Goal: Task Accomplishment & Management: Use online tool/utility

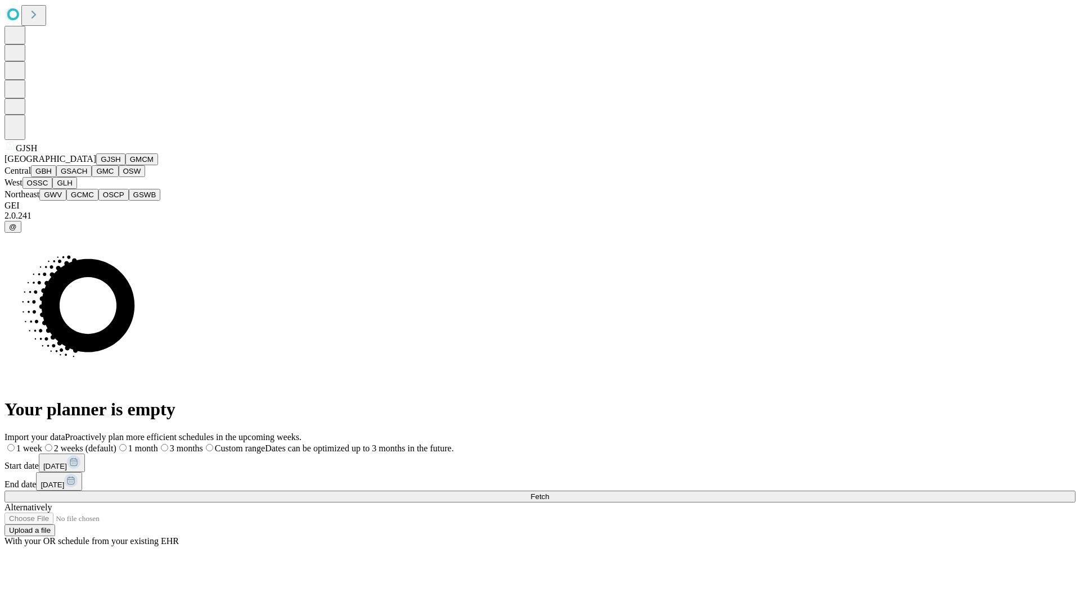
click at [96, 165] on button "GJSH" at bounding box center [110, 160] width 29 height 12
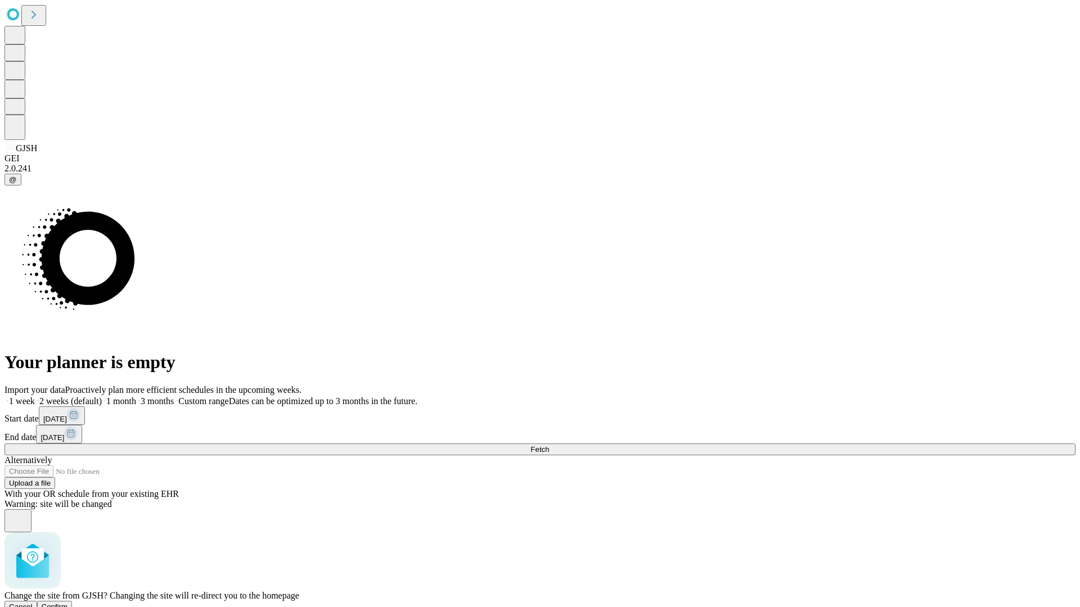
click at [68, 603] on span "Confirm" at bounding box center [55, 607] width 26 height 8
click at [102, 396] on label "2 weeks (default)" at bounding box center [68, 401] width 67 height 10
click at [549, 445] on span "Fetch" at bounding box center [539, 449] width 19 height 8
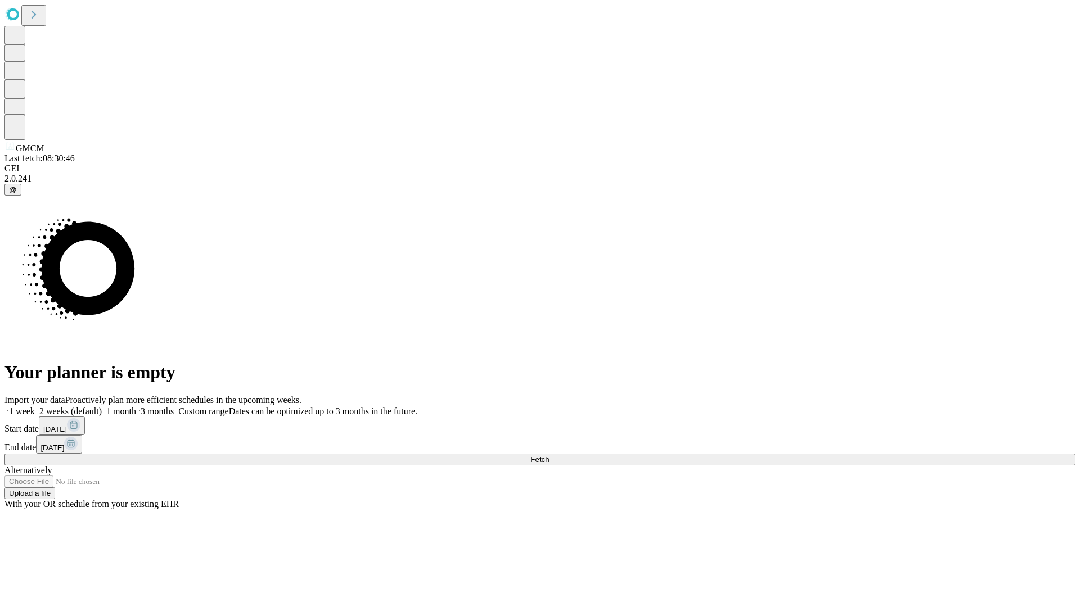
click at [549, 456] on span "Fetch" at bounding box center [539, 460] width 19 height 8
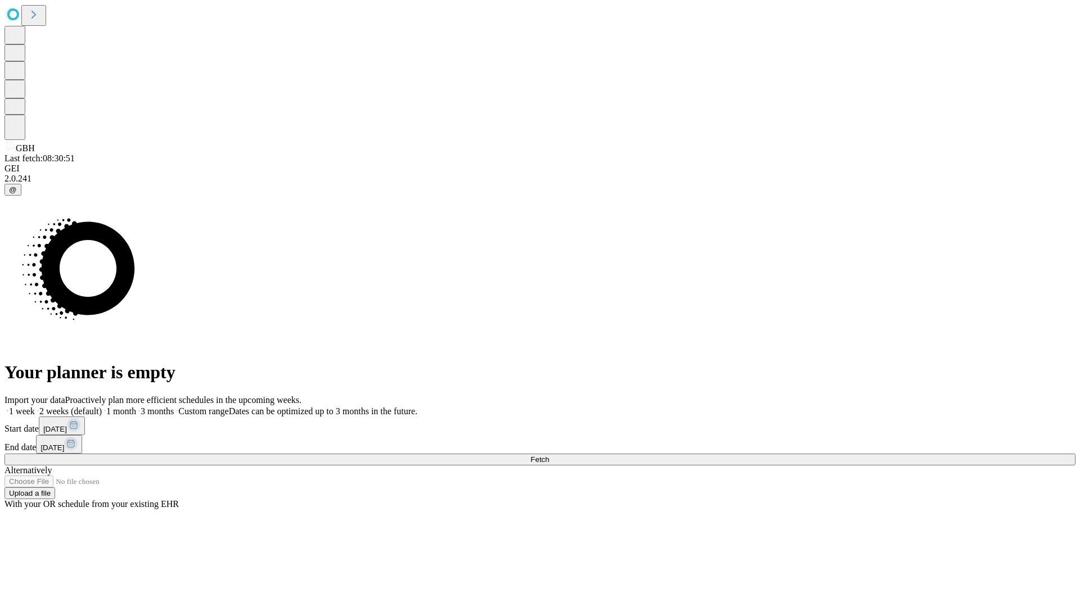
click at [549, 456] on span "Fetch" at bounding box center [539, 460] width 19 height 8
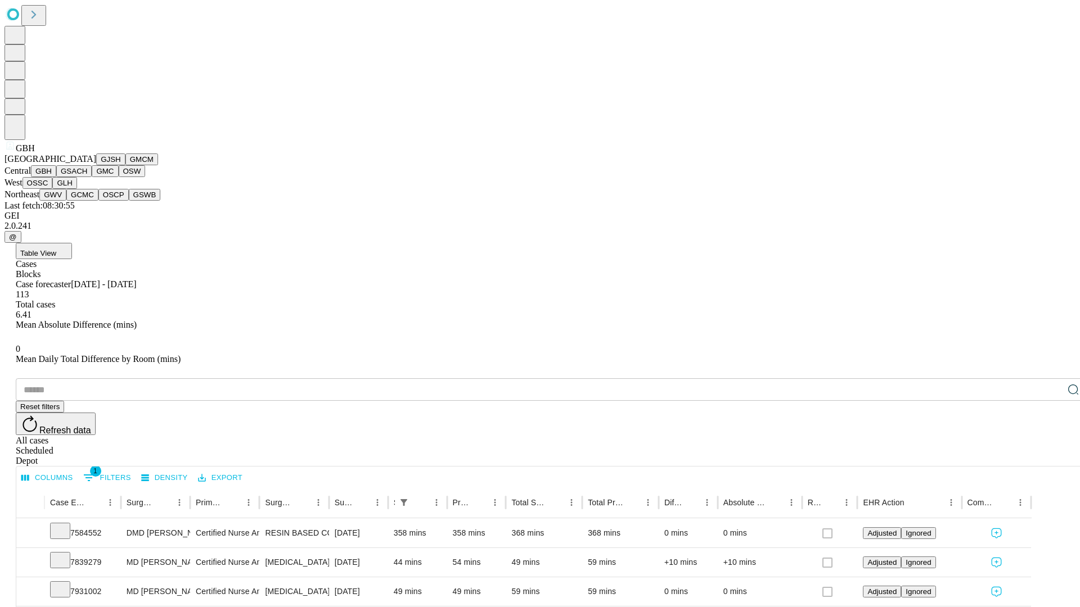
click at [87, 177] on button "GSACH" at bounding box center [73, 171] width 35 height 12
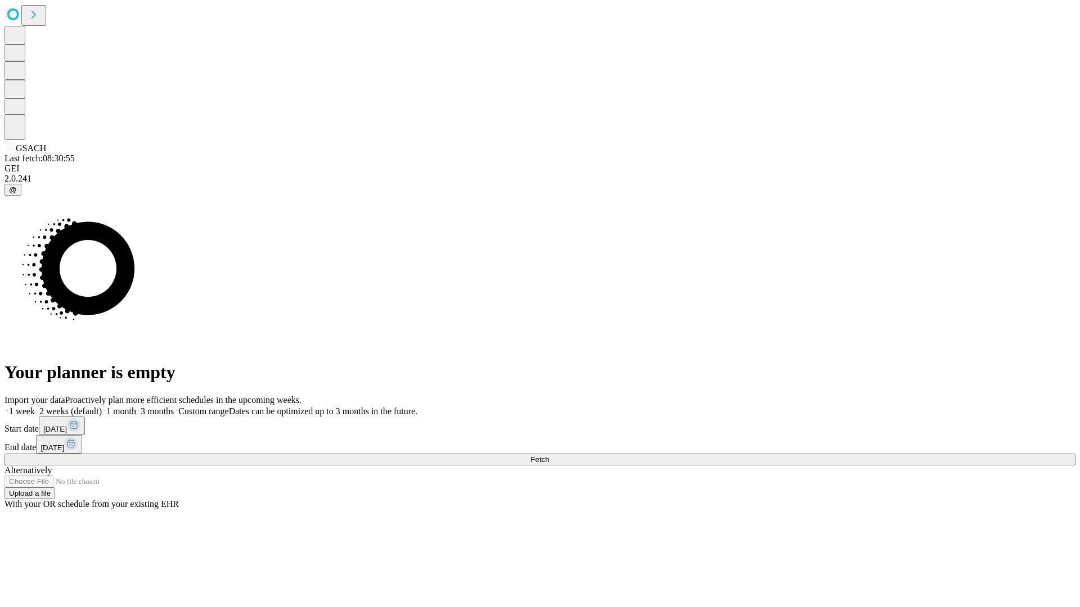
click at [102, 407] on label "2 weeks (default)" at bounding box center [68, 412] width 67 height 10
click at [549, 456] on span "Fetch" at bounding box center [539, 460] width 19 height 8
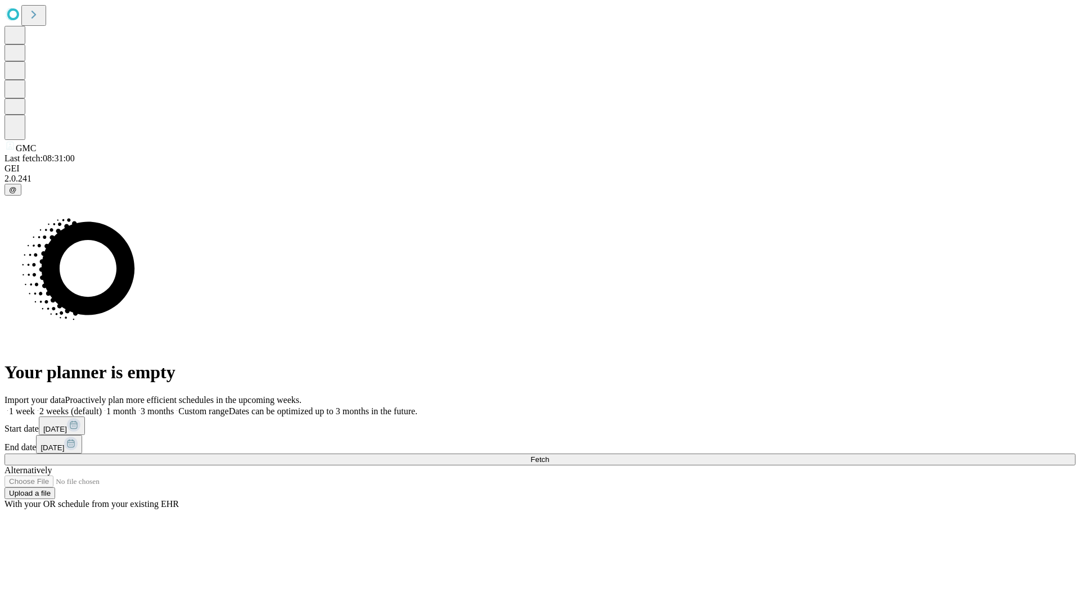
click at [102, 407] on label "2 weeks (default)" at bounding box center [68, 412] width 67 height 10
click at [549, 456] on span "Fetch" at bounding box center [539, 460] width 19 height 8
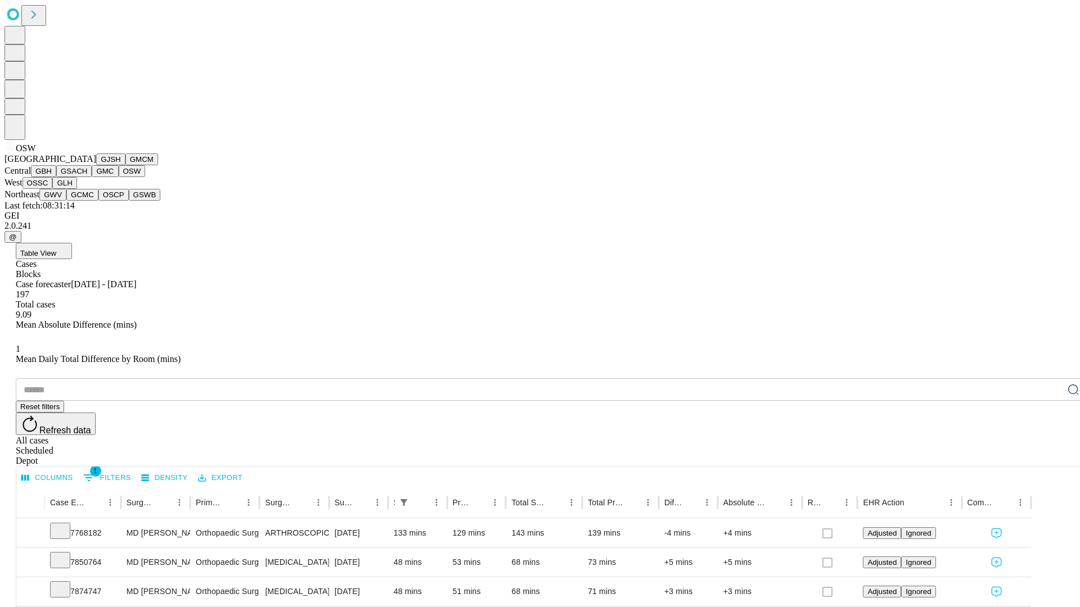
click at [53, 189] on button "OSSC" at bounding box center [37, 183] width 30 height 12
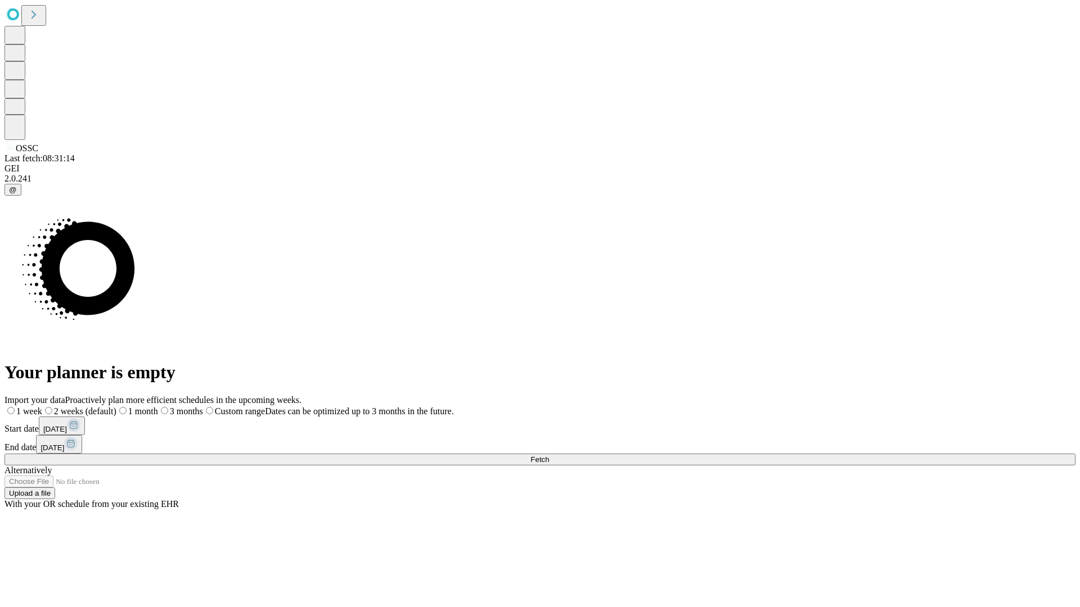
click at [116, 407] on label "2 weeks (default)" at bounding box center [79, 412] width 74 height 10
click at [549, 456] on span "Fetch" at bounding box center [539, 460] width 19 height 8
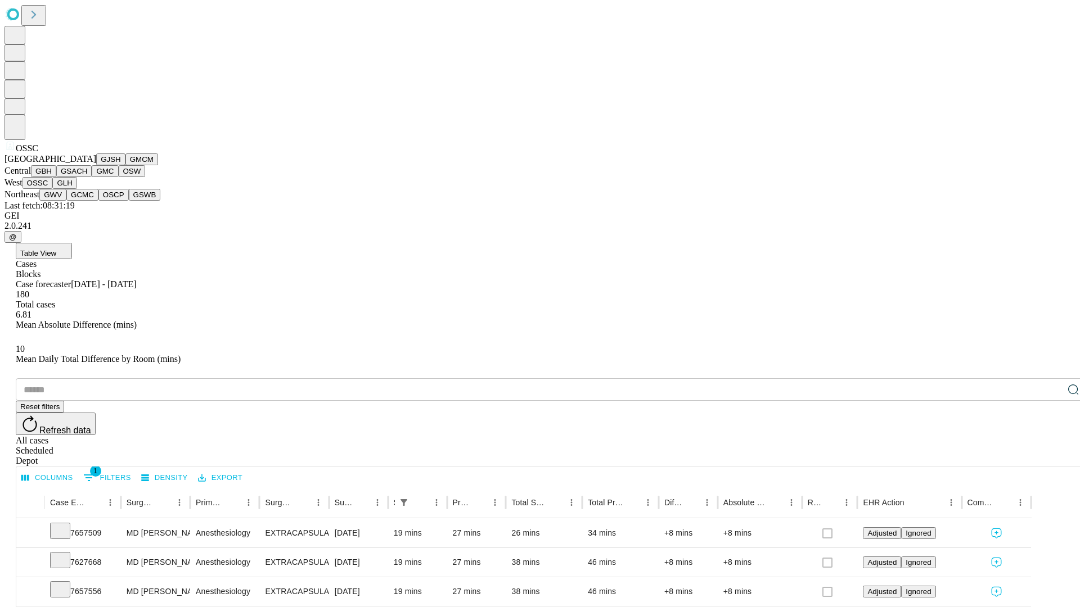
click at [76, 189] on button "GLH" at bounding box center [64, 183] width 24 height 12
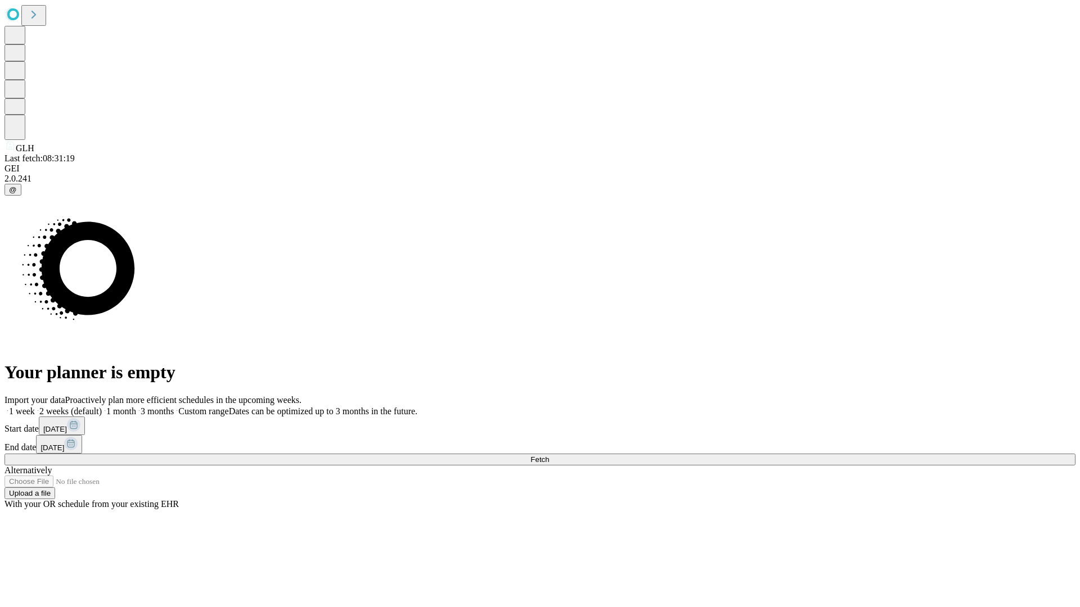
click at [102, 407] on label "2 weeks (default)" at bounding box center [68, 412] width 67 height 10
click at [549, 456] on span "Fetch" at bounding box center [539, 460] width 19 height 8
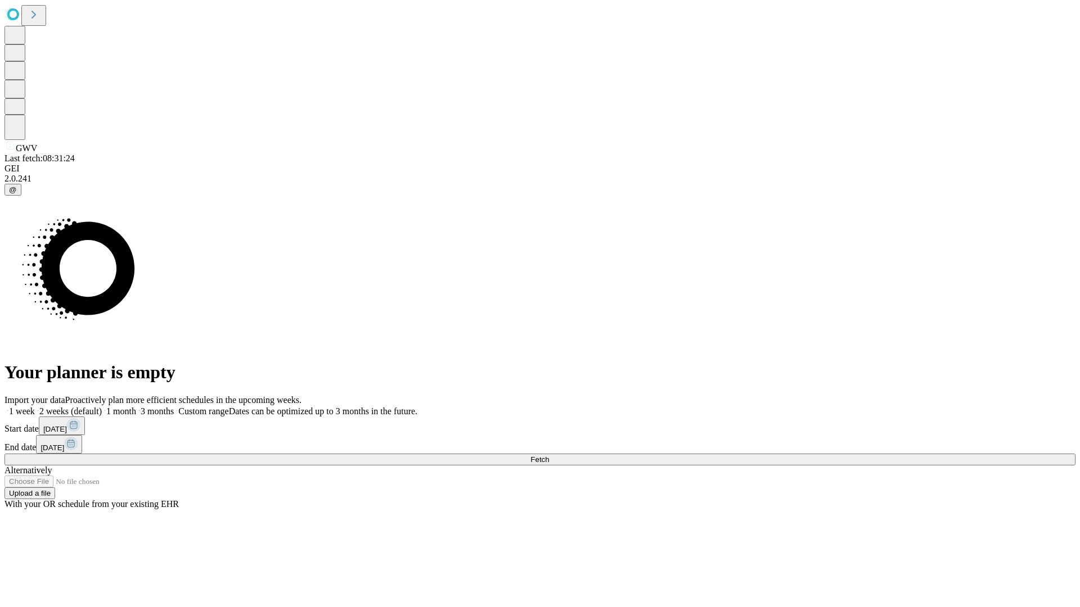
click at [102, 407] on label "2 weeks (default)" at bounding box center [68, 412] width 67 height 10
click at [549, 456] on span "Fetch" at bounding box center [539, 460] width 19 height 8
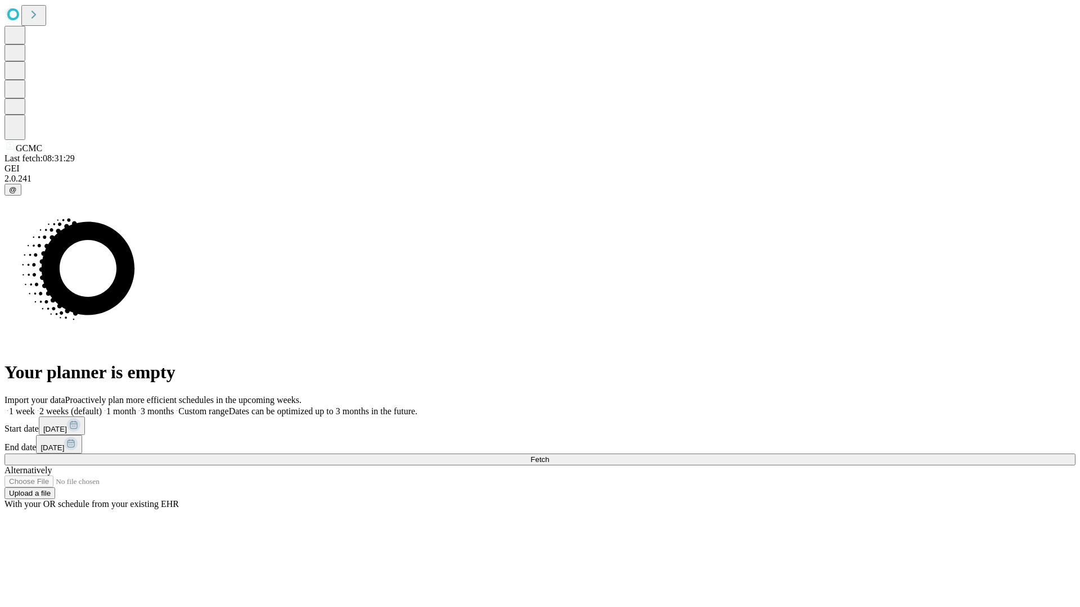
click at [102, 407] on label "2 weeks (default)" at bounding box center [68, 412] width 67 height 10
click at [549, 456] on span "Fetch" at bounding box center [539, 460] width 19 height 8
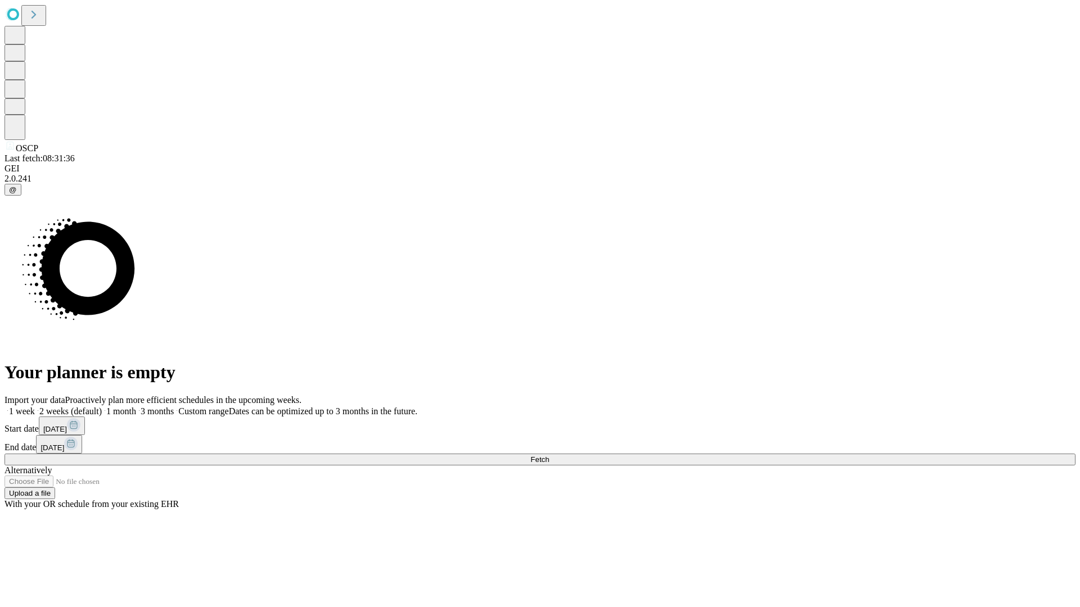
click at [102, 407] on label "2 weeks (default)" at bounding box center [68, 412] width 67 height 10
click at [549, 456] on span "Fetch" at bounding box center [539, 460] width 19 height 8
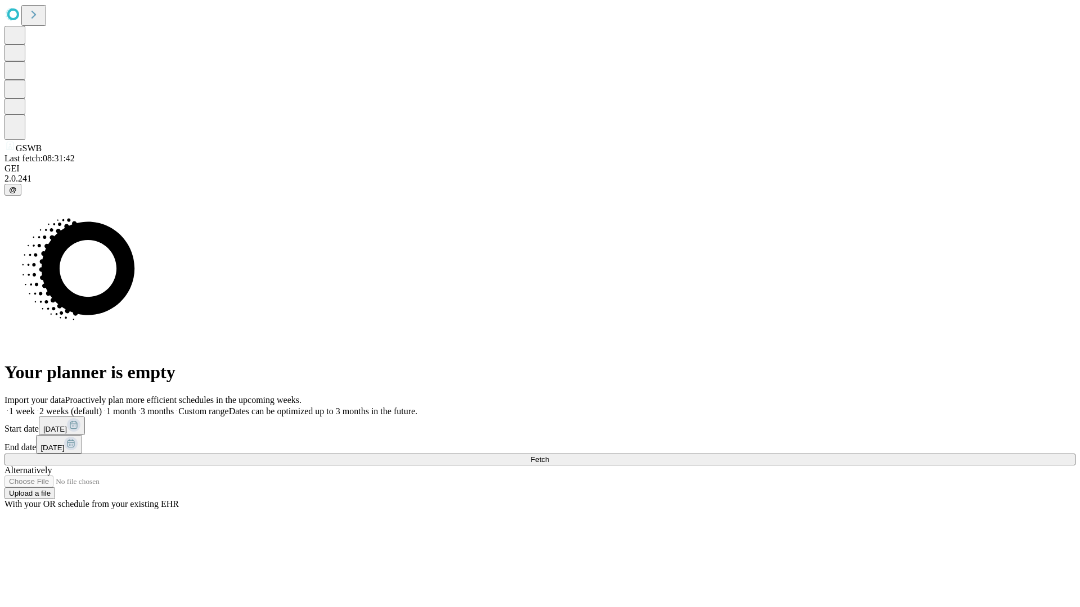
click at [102, 407] on label "2 weeks (default)" at bounding box center [68, 412] width 67 height 10
click at [549, 456] on span "Fetch" at bounding box center [539, 460] width 19 height 8
